Goal: Find specific page/section: Find specific page/section

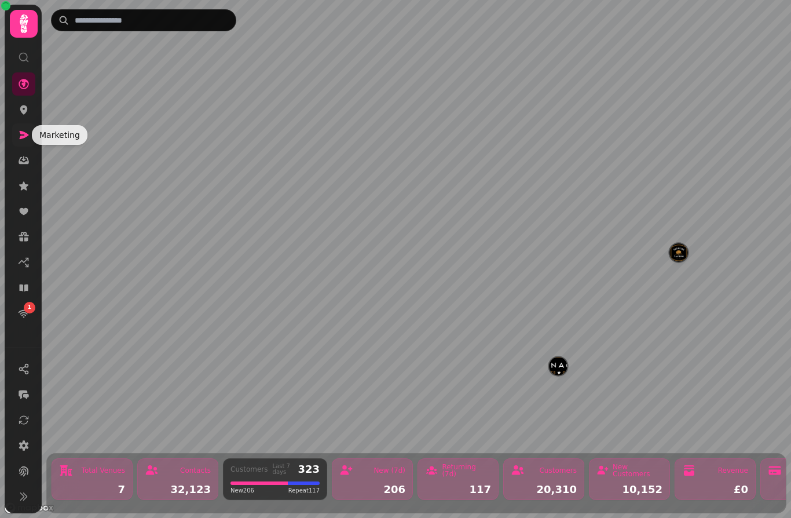
click at [28, 140] on icon at bounding box center [24, 135] width 12 height 12
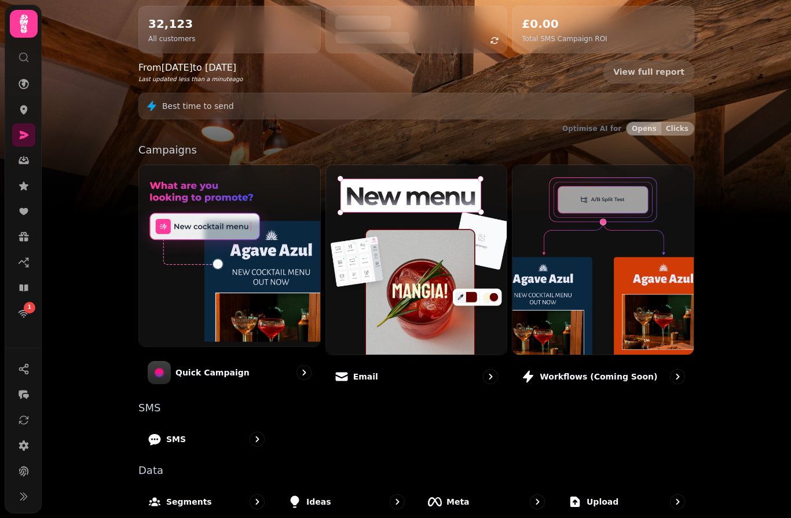
scroll to position [134, 0]
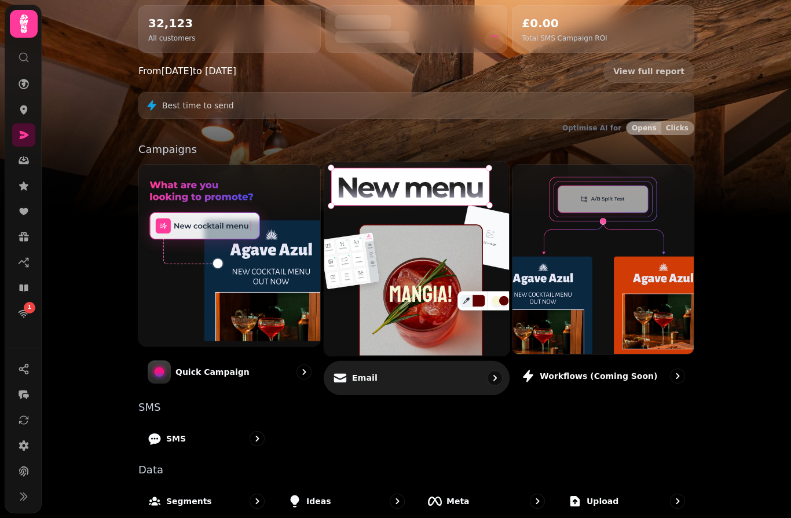
click at [399, 257] on img at bounding box center [416, 258] width 203 height 213
